Goal: Information Seeking & Learning: Learn about a topic

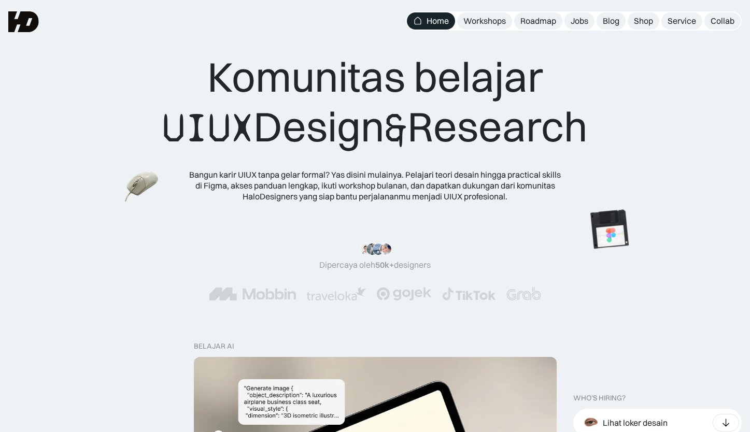
click at [493, 160] on div "Komunitas belajar UIUX Design & Research Bangun karir UIUX tanpa gelar formal? …" at bounding box center [374, 127] width 425 height 150
click at [607, 22] on div "Blog" at bounding box center [611, 21] width 17 height 11
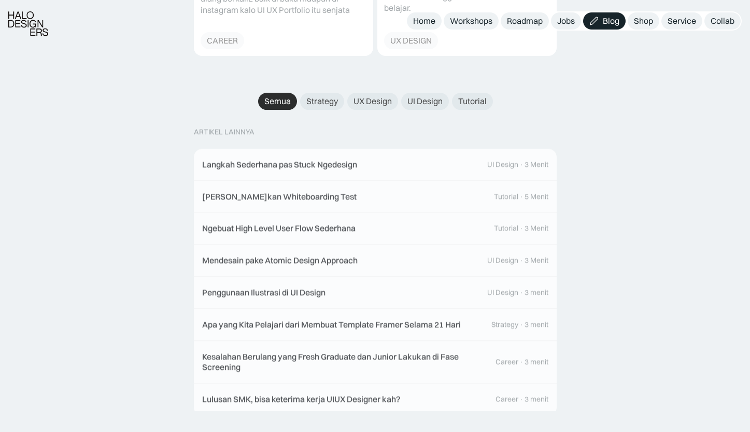
scroll to position [1023, 0]
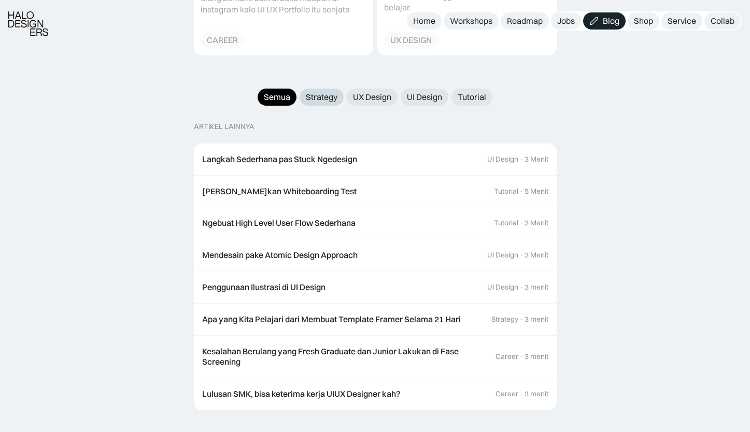
click at [321, 92] on div "Strategy" at bounding box center [322, 97] width 32 height 11
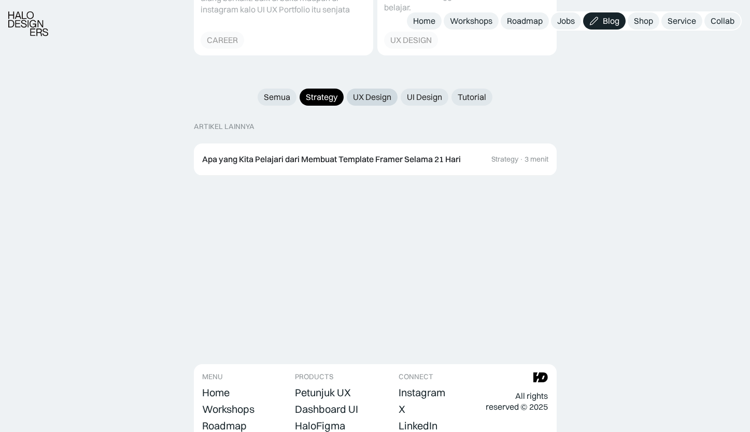
click at [362, 92] on div "UX Design" at bounding box center [372, 97] width 38 height 11
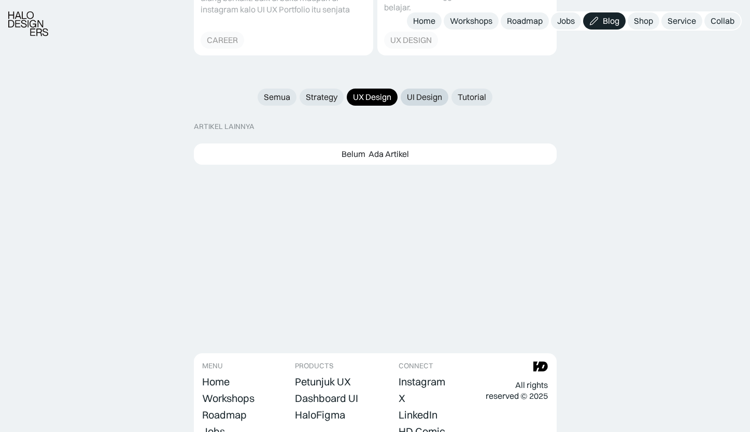
click at [416, 92] on div "UI Design" at bounding box center [424, 97] width 35 height 11
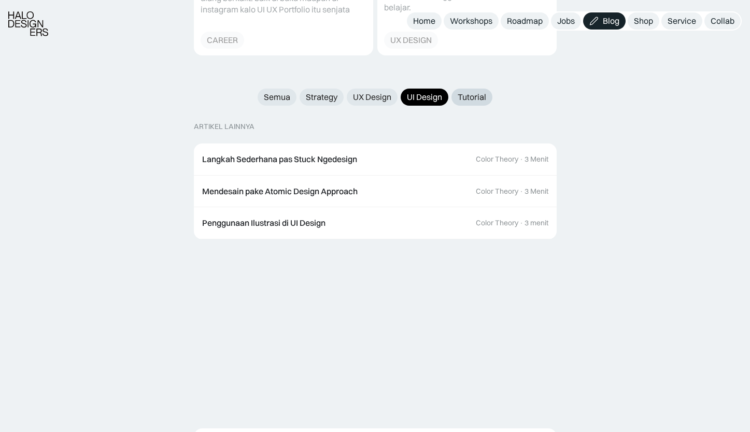
click at [476, 91] on link "Tutorial" at bounding box center [471, 97] width 41 height 17
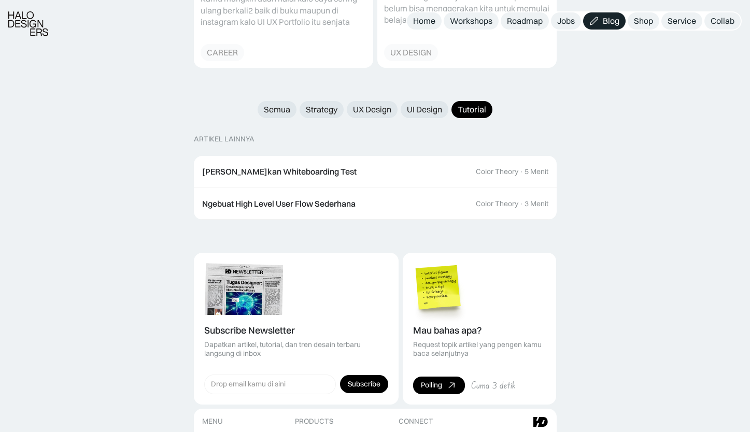
scroll to position [1178, 0]
